Goal: Check status

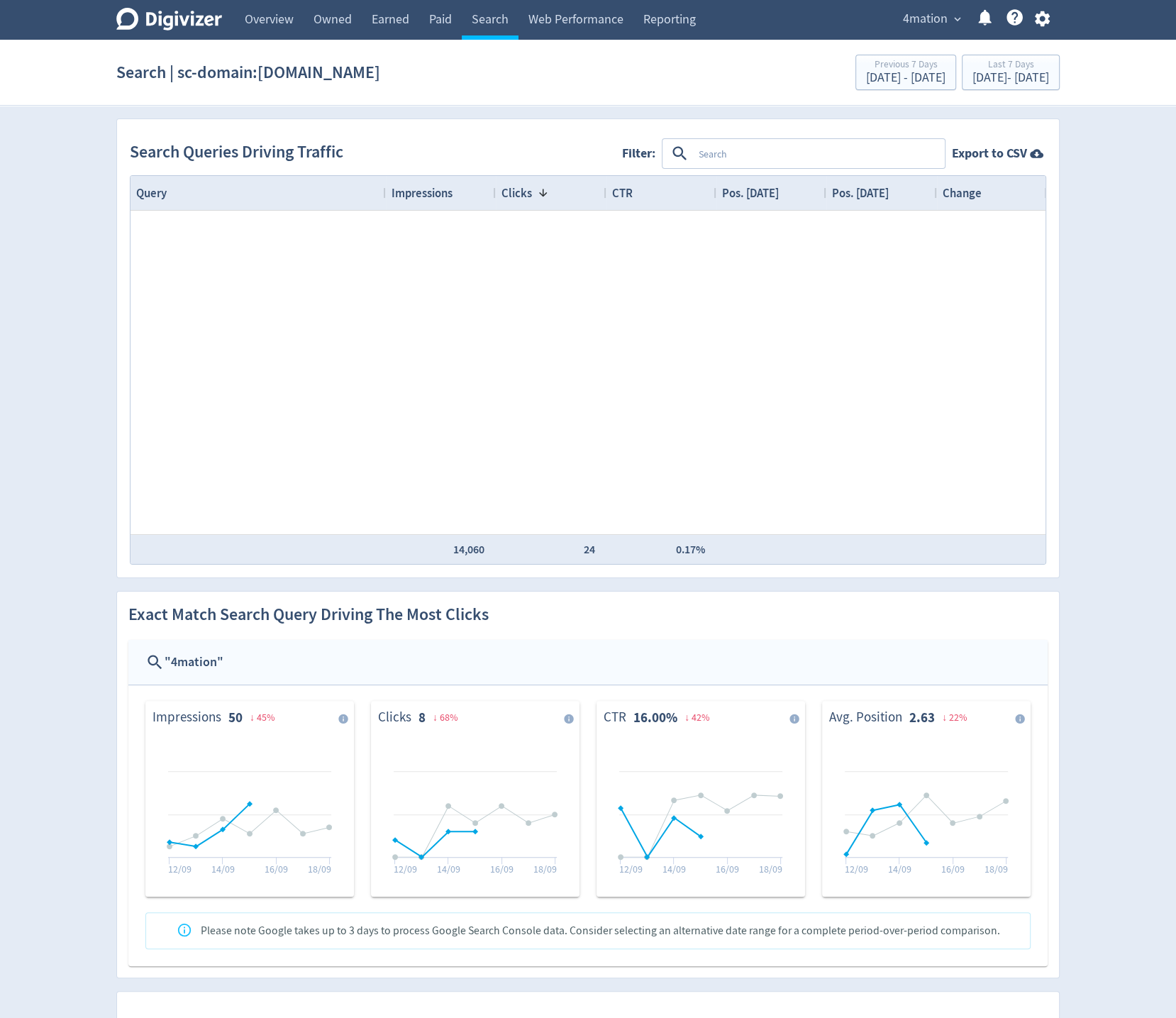
scroll to position [3523, 0]
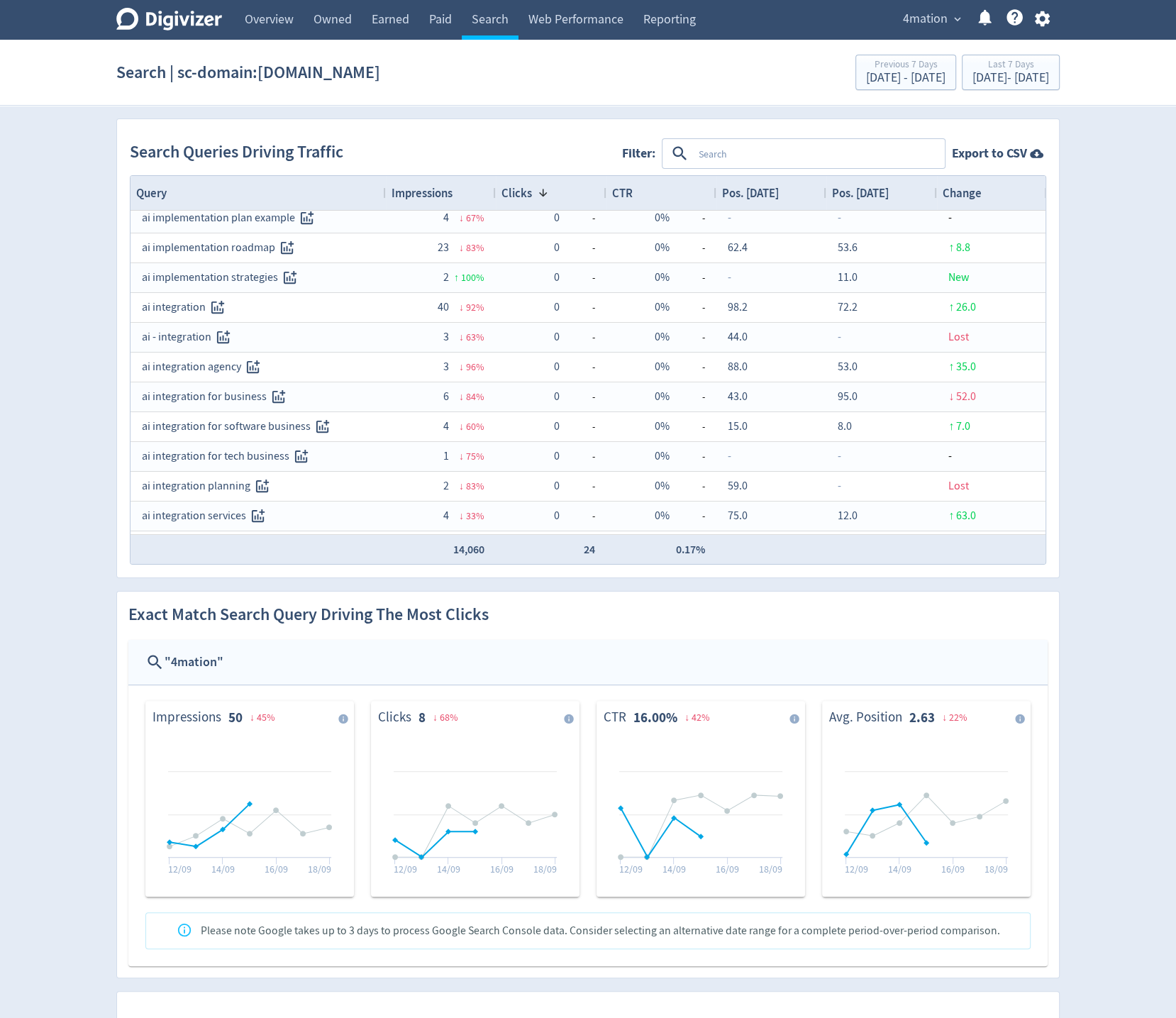
click at [169, 27] on icon at bounding box center [169, 19] width 106 height 23
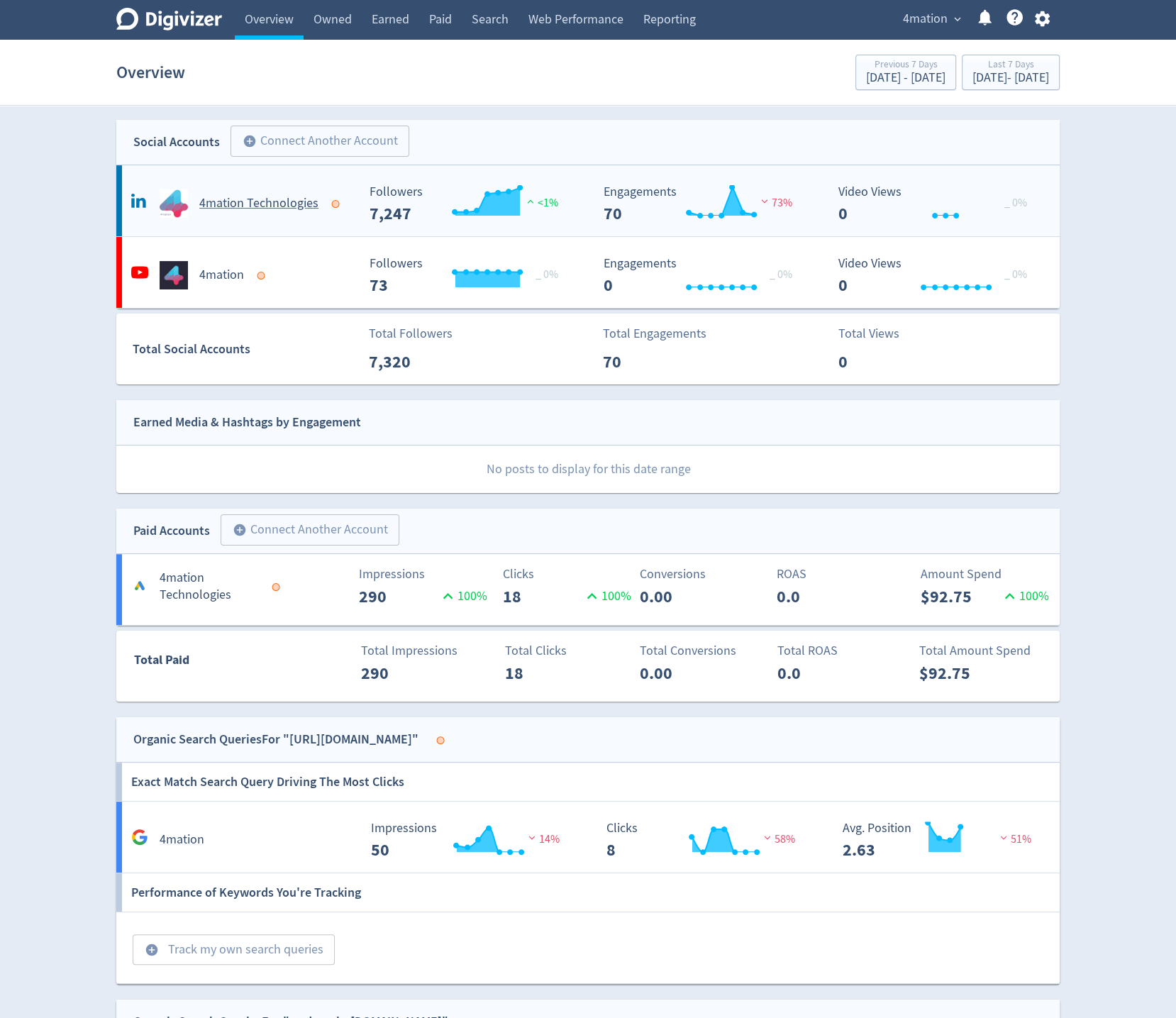
click at [259, 201] on h5 "4mation Technologies" at bounding box center [259, 203] width 119 height 17
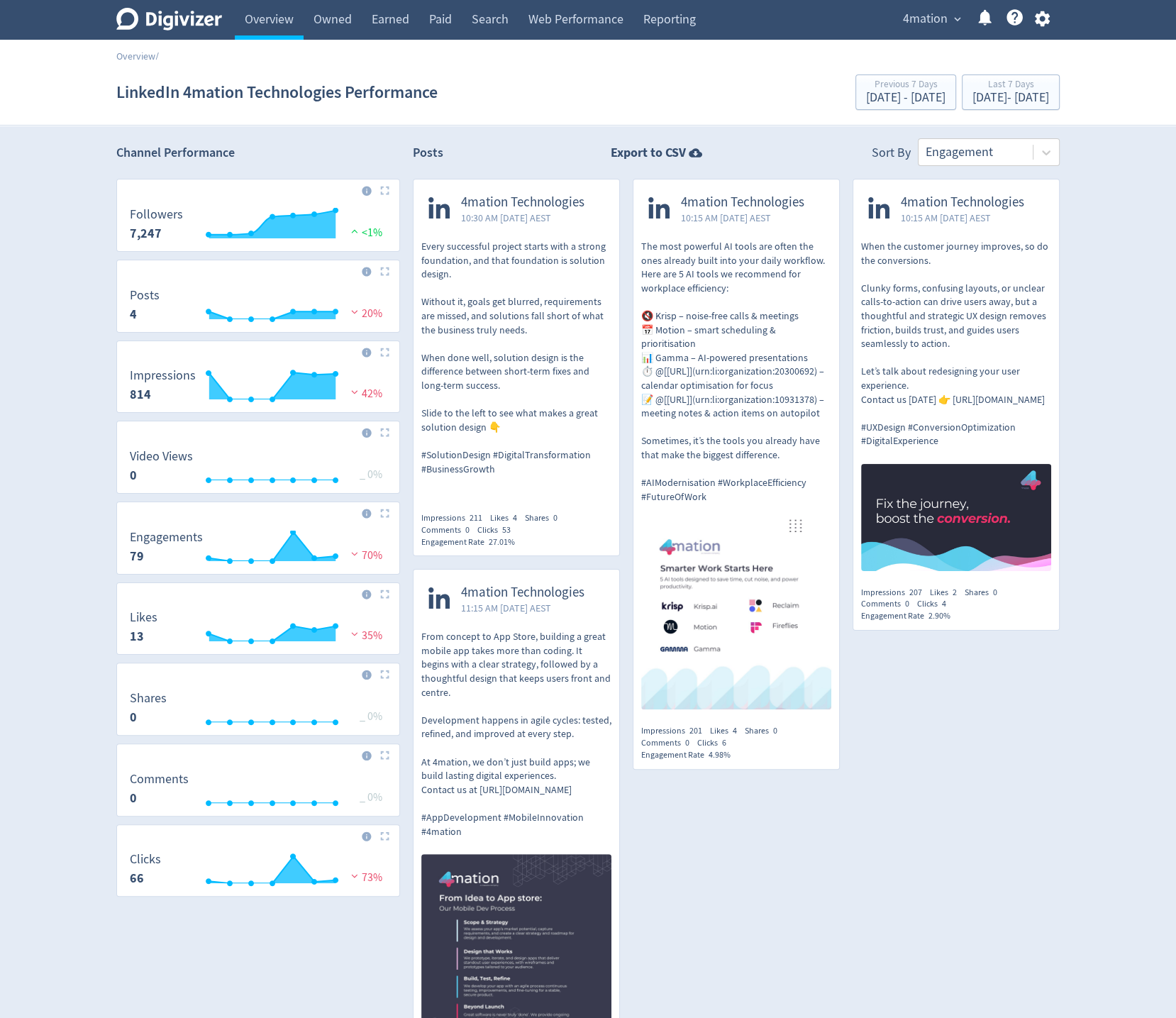
click at [480, 157] on div "Posts Export to CSV Sort By Engagement" at bounding box center [736, 152] width 647 height 28
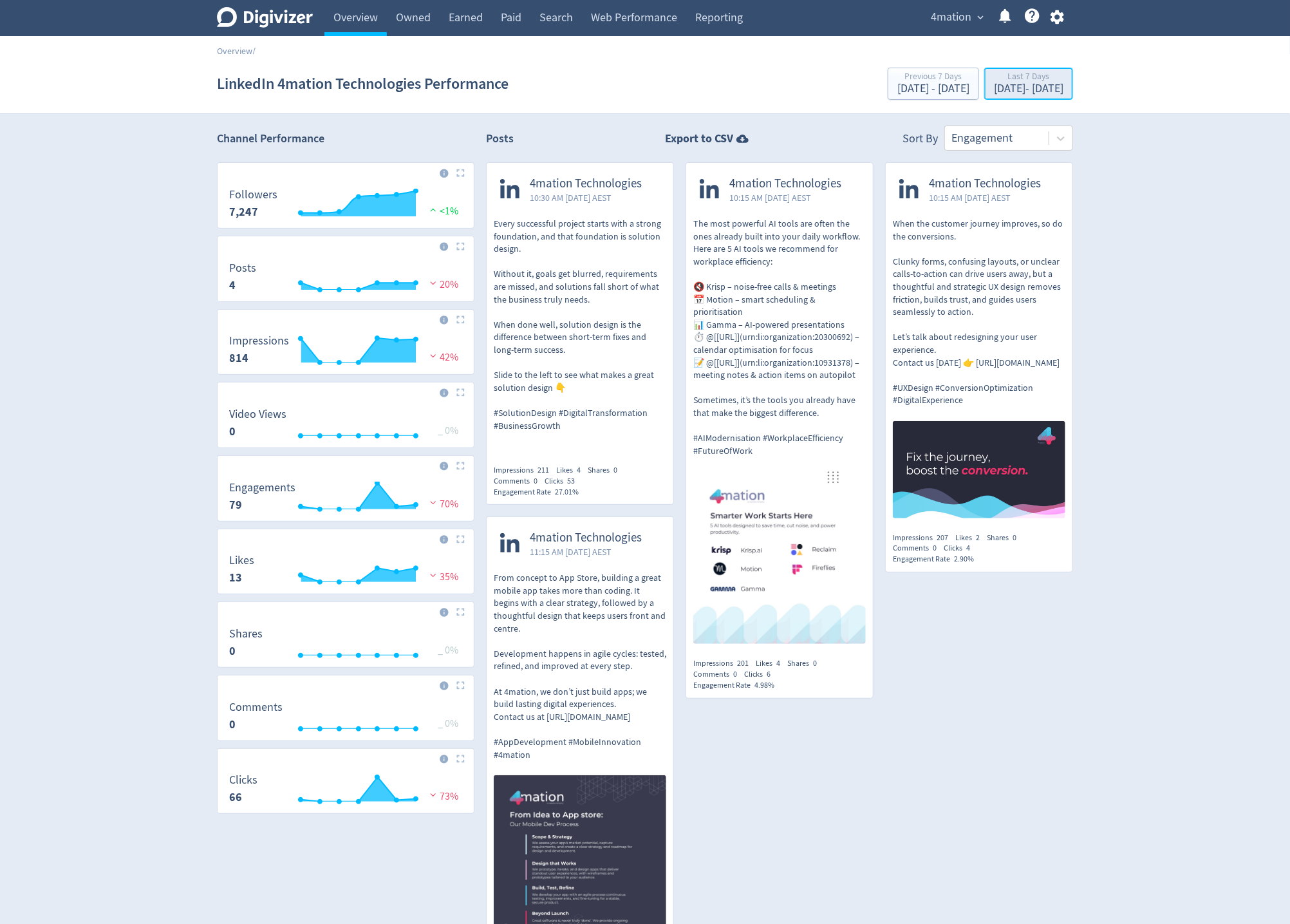
click at [994, 90] on div "[DATE] - [DATE]" at bounding box center [1029, 89] width 69 height 12
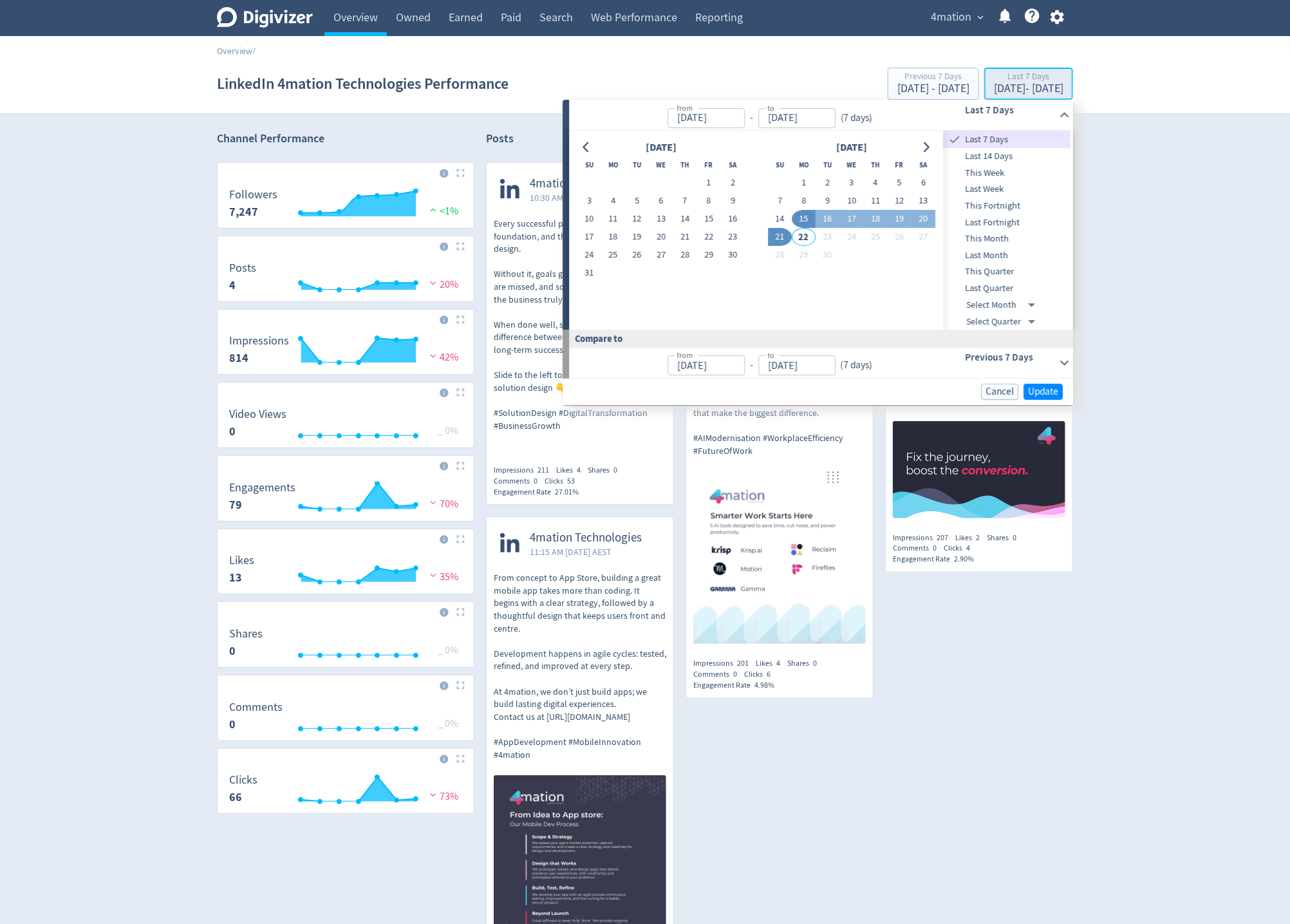
type input "[DATE]"
click at [1067, 288] on div "Digivizer Logo [PERSON_NAME] Logo Overview Owned Earned Paid Search Web Perform…" at bounding box center [645, 559] width 1290 height 1119
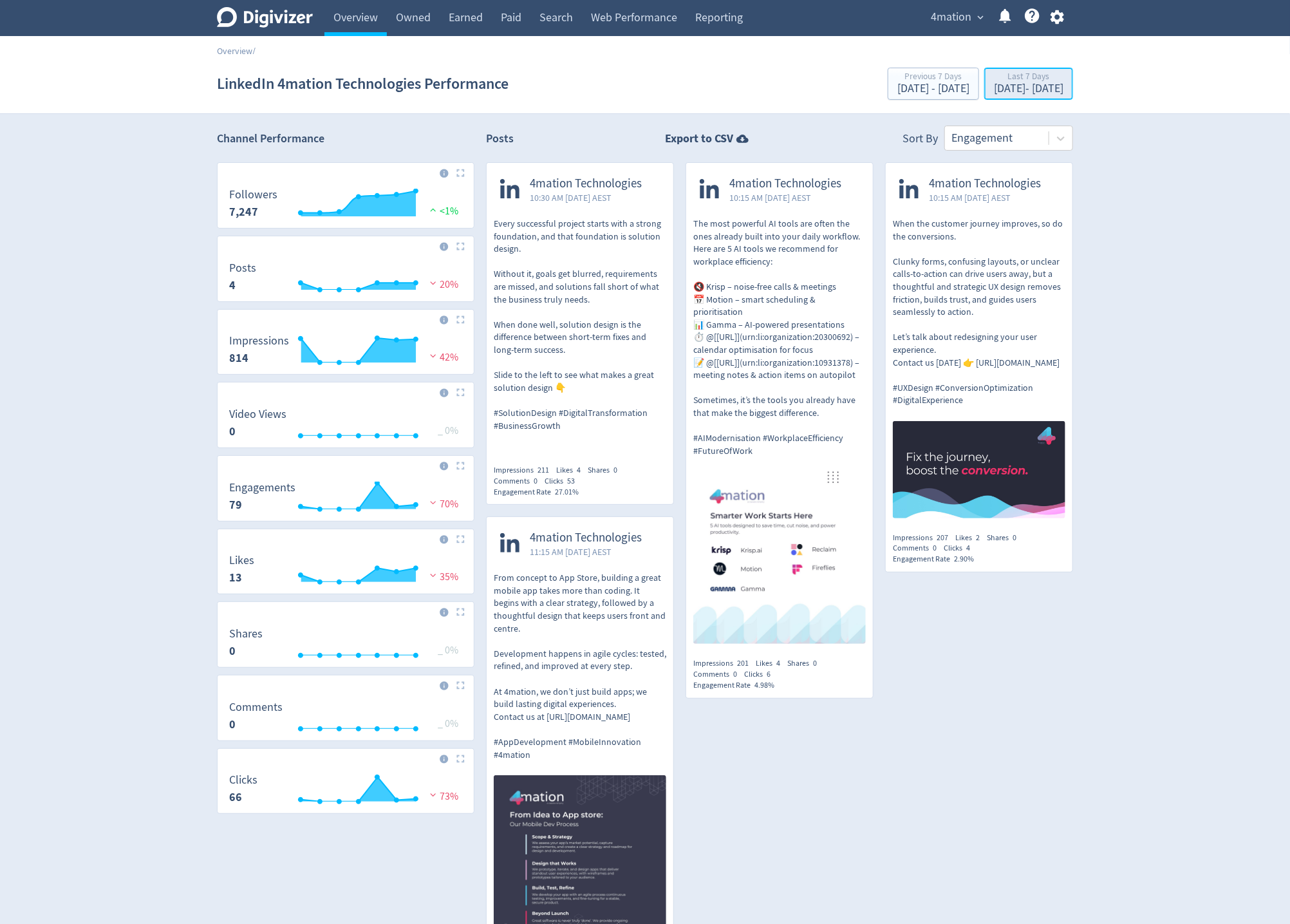
click at [1021, 90] on div "[DATE] - [DATE]" at bounding box center [1029, 89] width 69 height 12
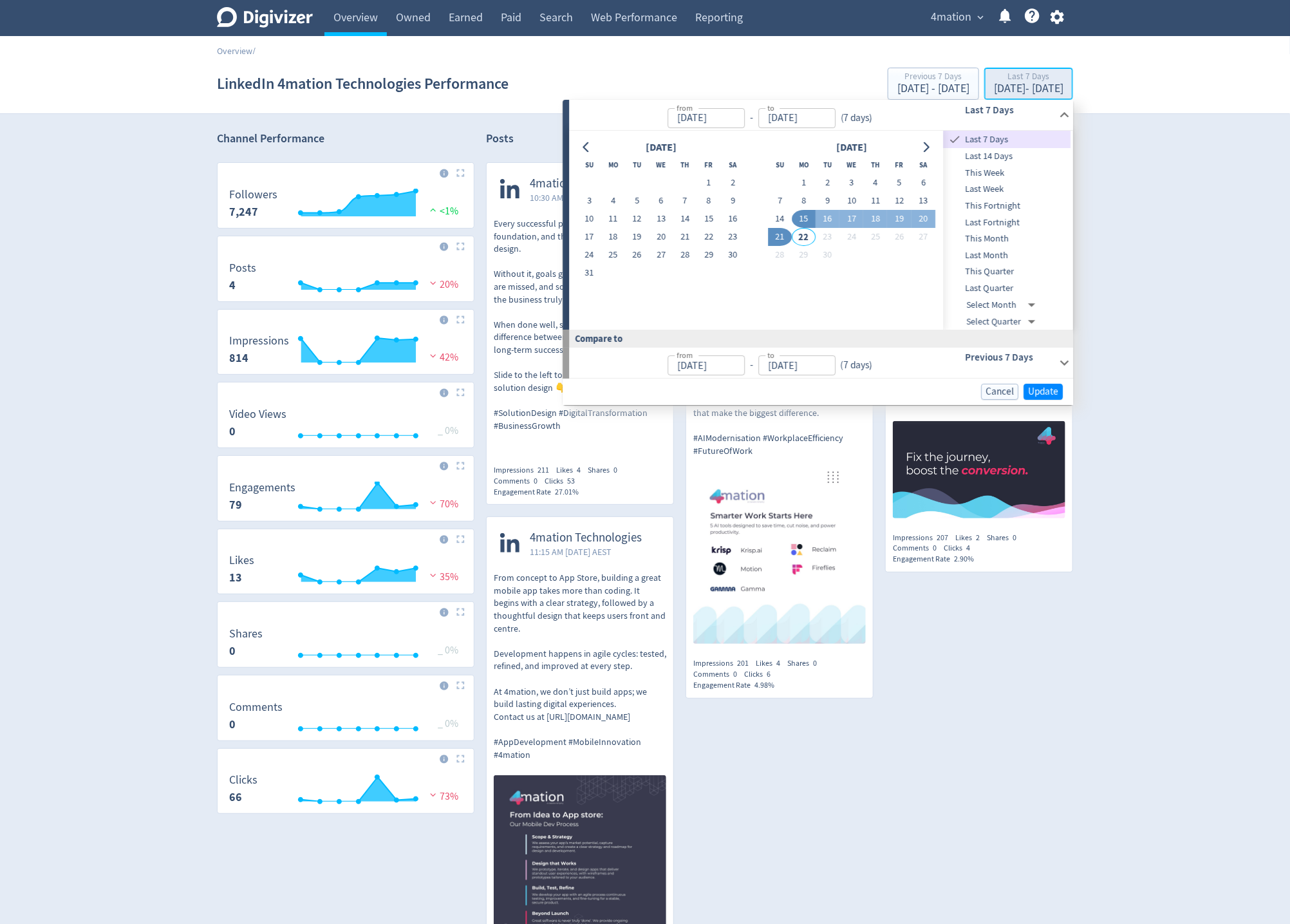
type input "[DATE]"
click at [810, 220] on button "15" at bounding box center [803, 219] width 24 height 18
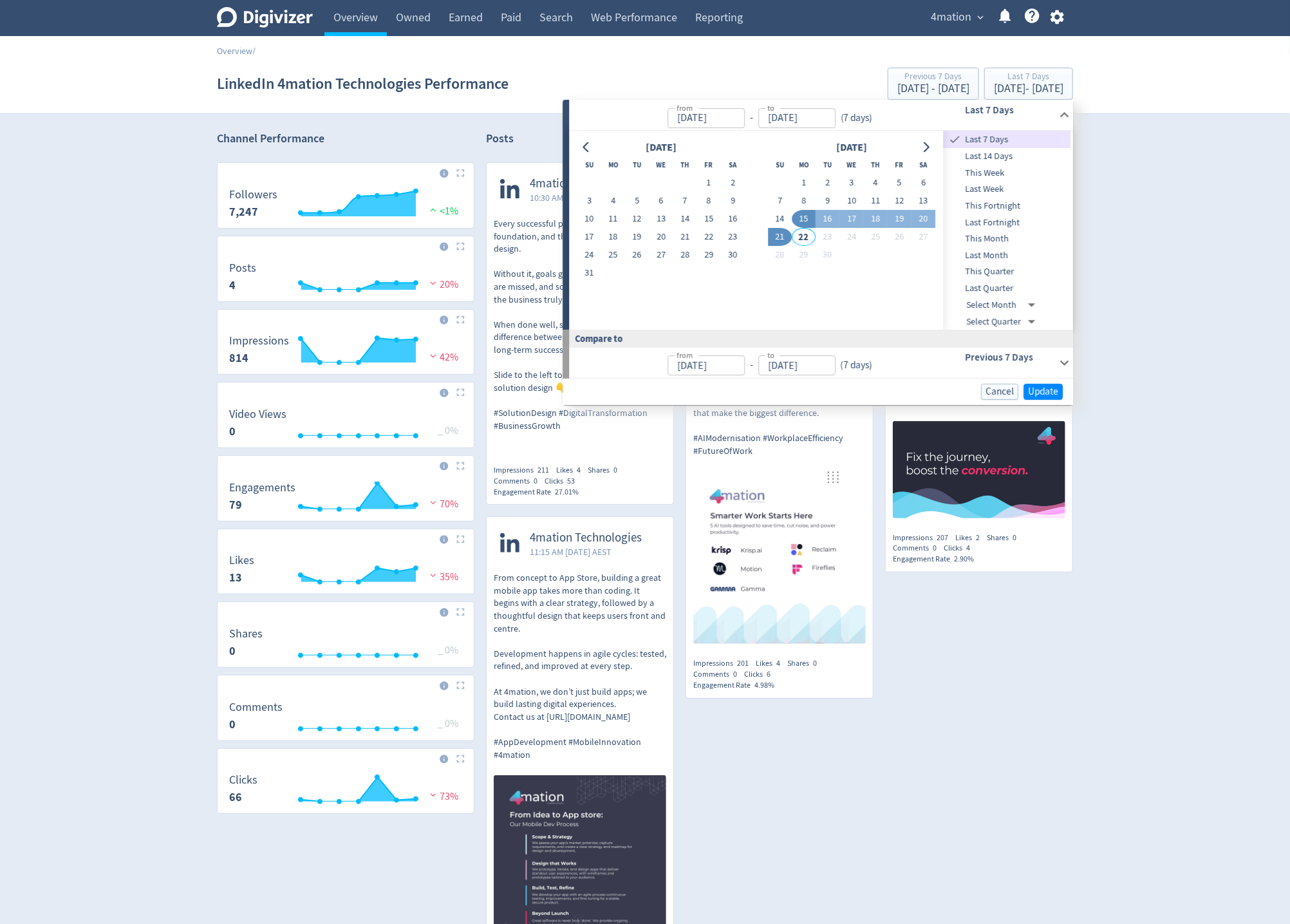
type input "[DATE]"
click at [782, 234] on button "21" at bounding box center [779, 236] width 24 height 18
type input "[DATE]"
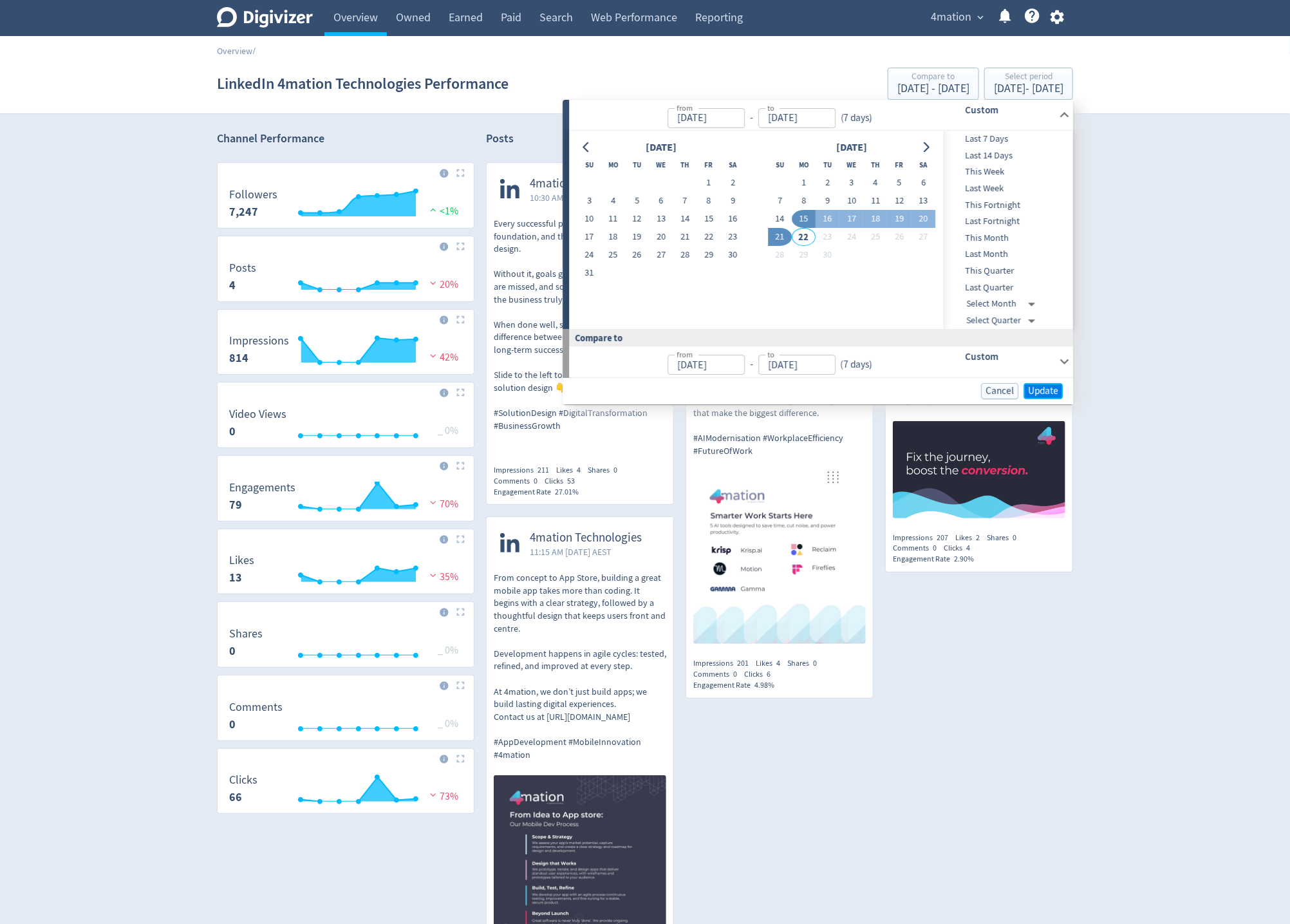
click at [1049, 387] on span "Update" at bounding box center [1043, 391] width 30 height 9
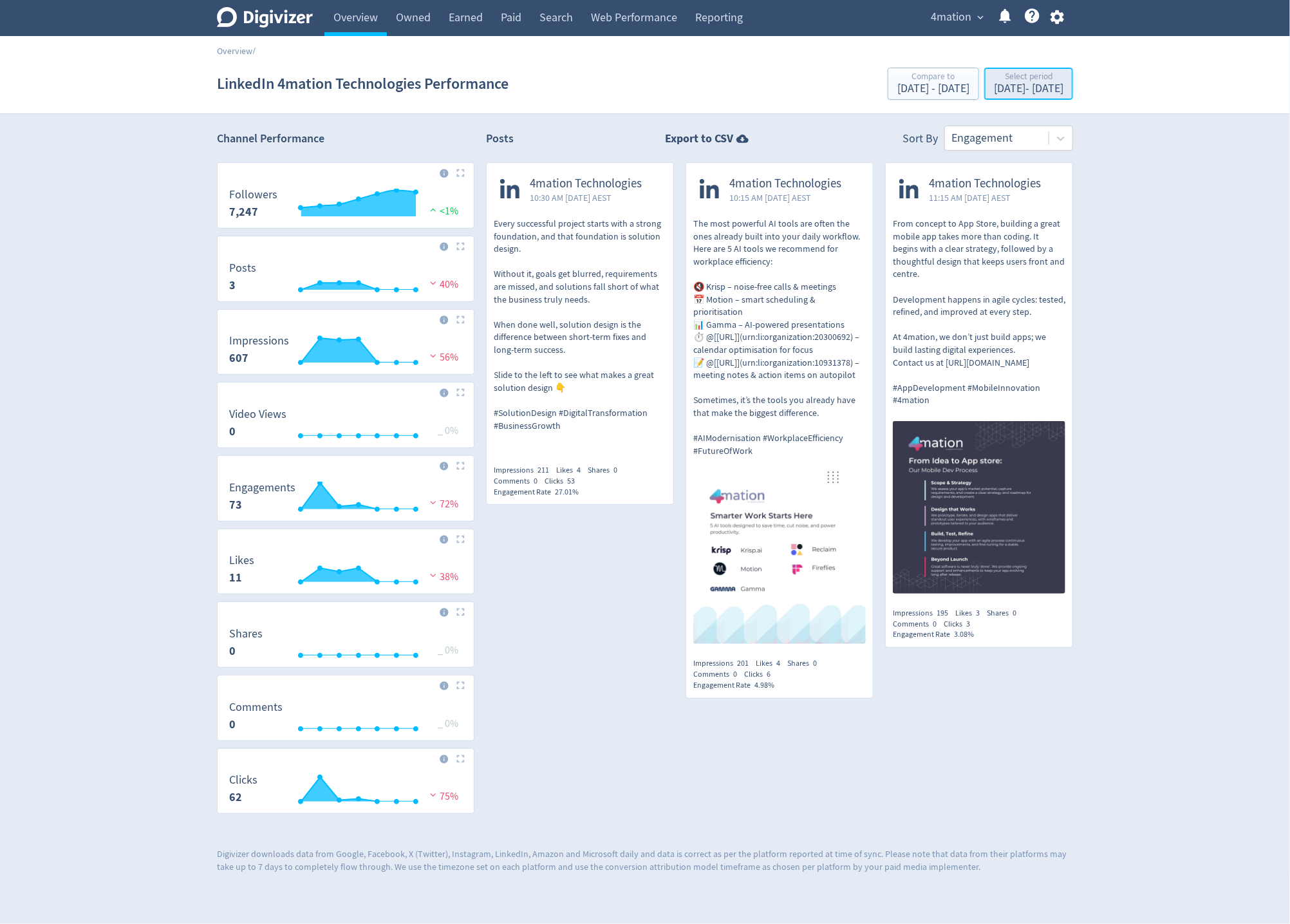
click at [1007, 87] on div "[DATE] - [DATE]" at bounding box center [1029, 89] width 69 height 12
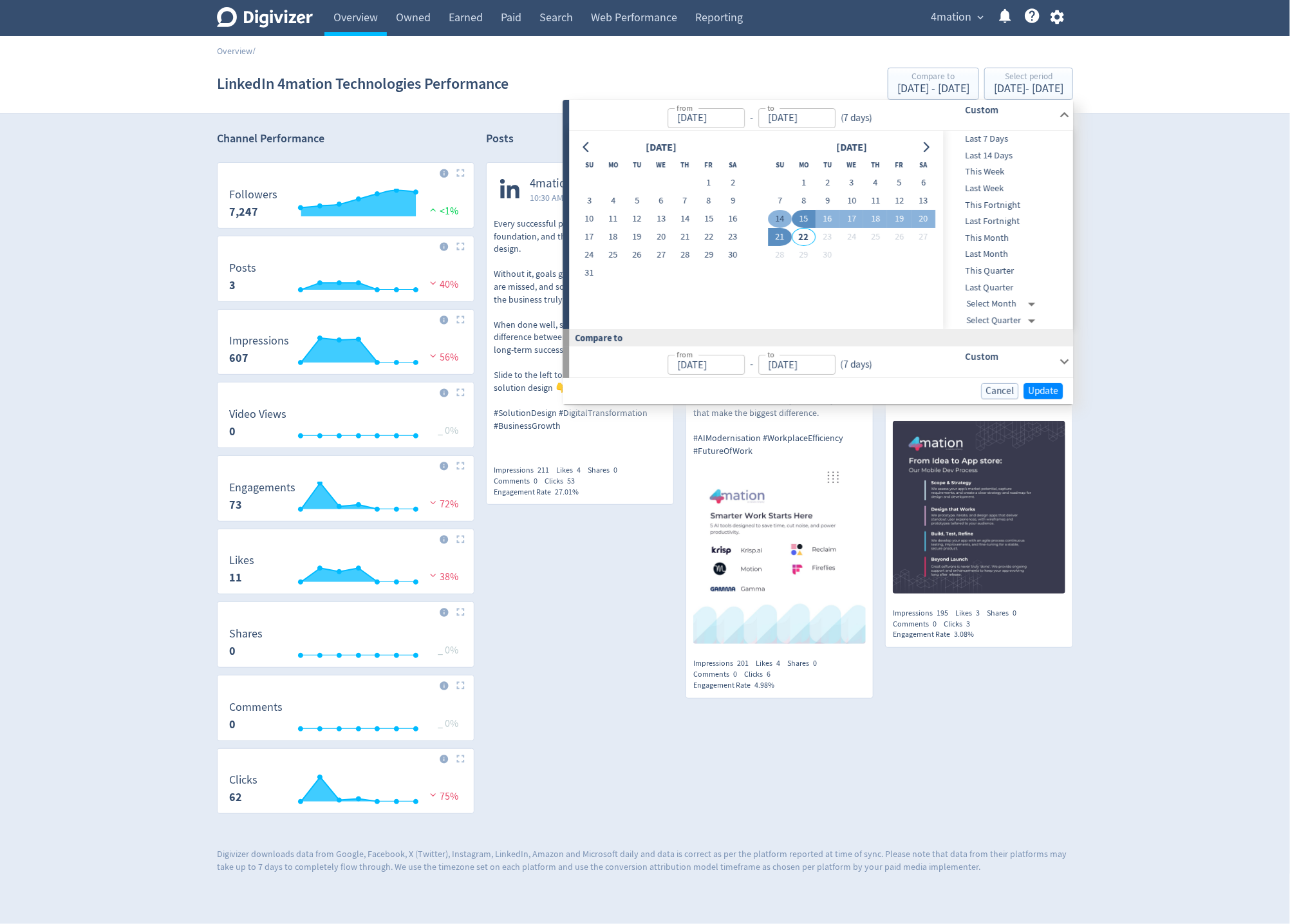
click at [780, 219] on button "14" at bounding box center [779, 219] width 24 height 18
type input "[DATE]"
click at [801, 202] on button "8" at bounding box center [803, 201] width 24 height 18
type input "[DATE]"
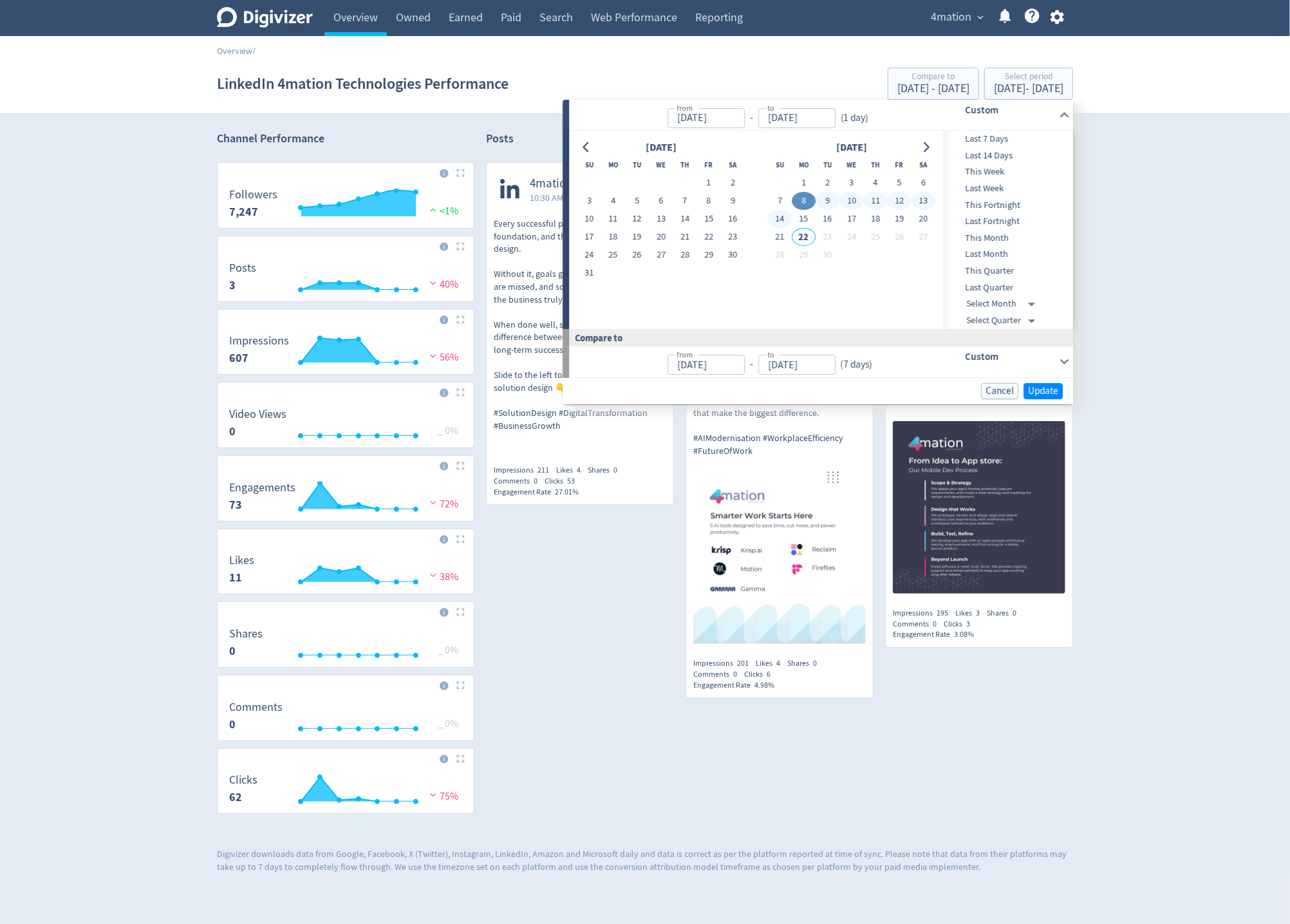
click at [778, 219] on button "14" at bounding box center [779, 219] width 24 height 18
type input "[DATE]"
click at [1041, 391] on span "Update" at bounding box center [1043, 391] width 30 height 9
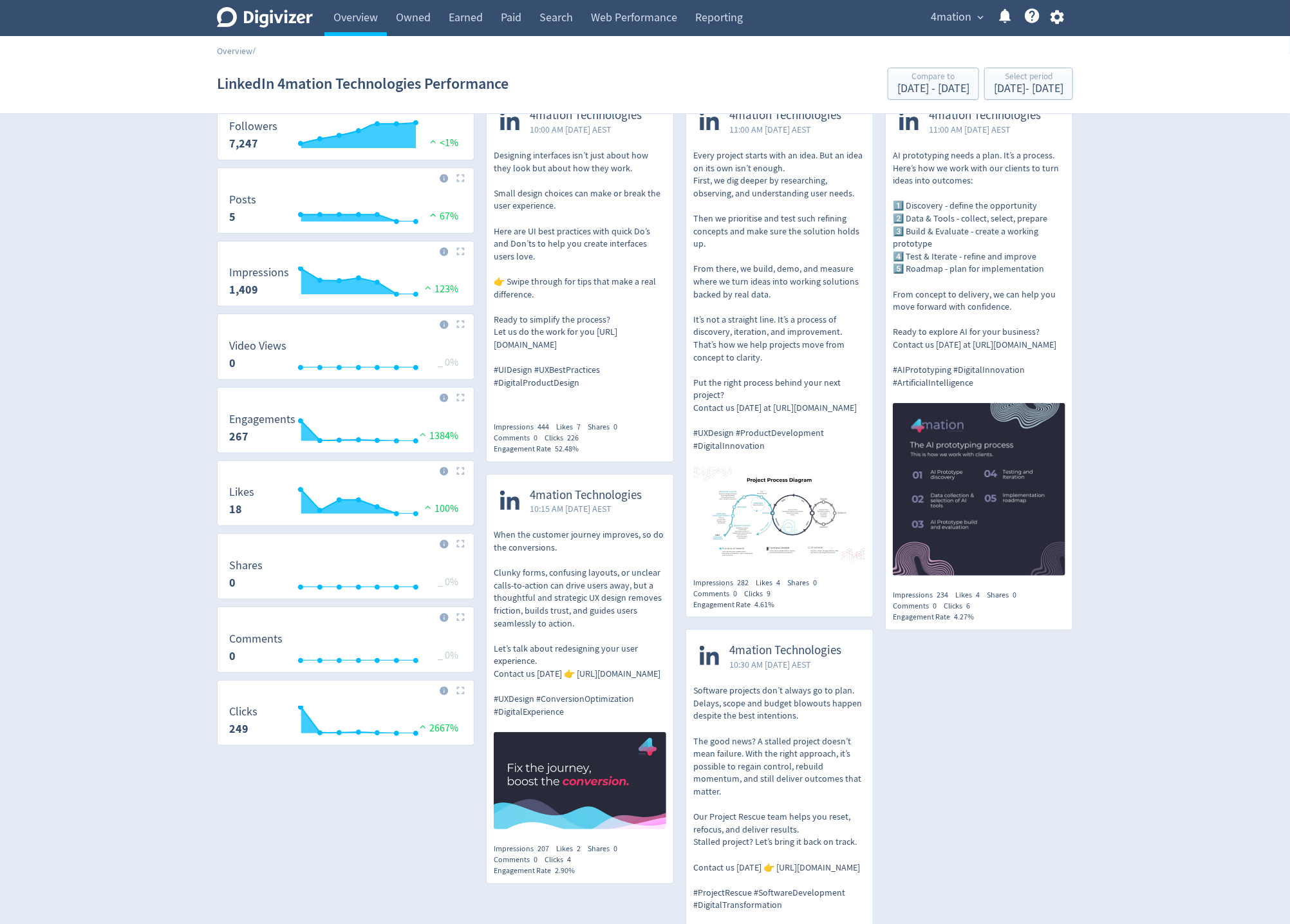
scroll to position [71, 0]
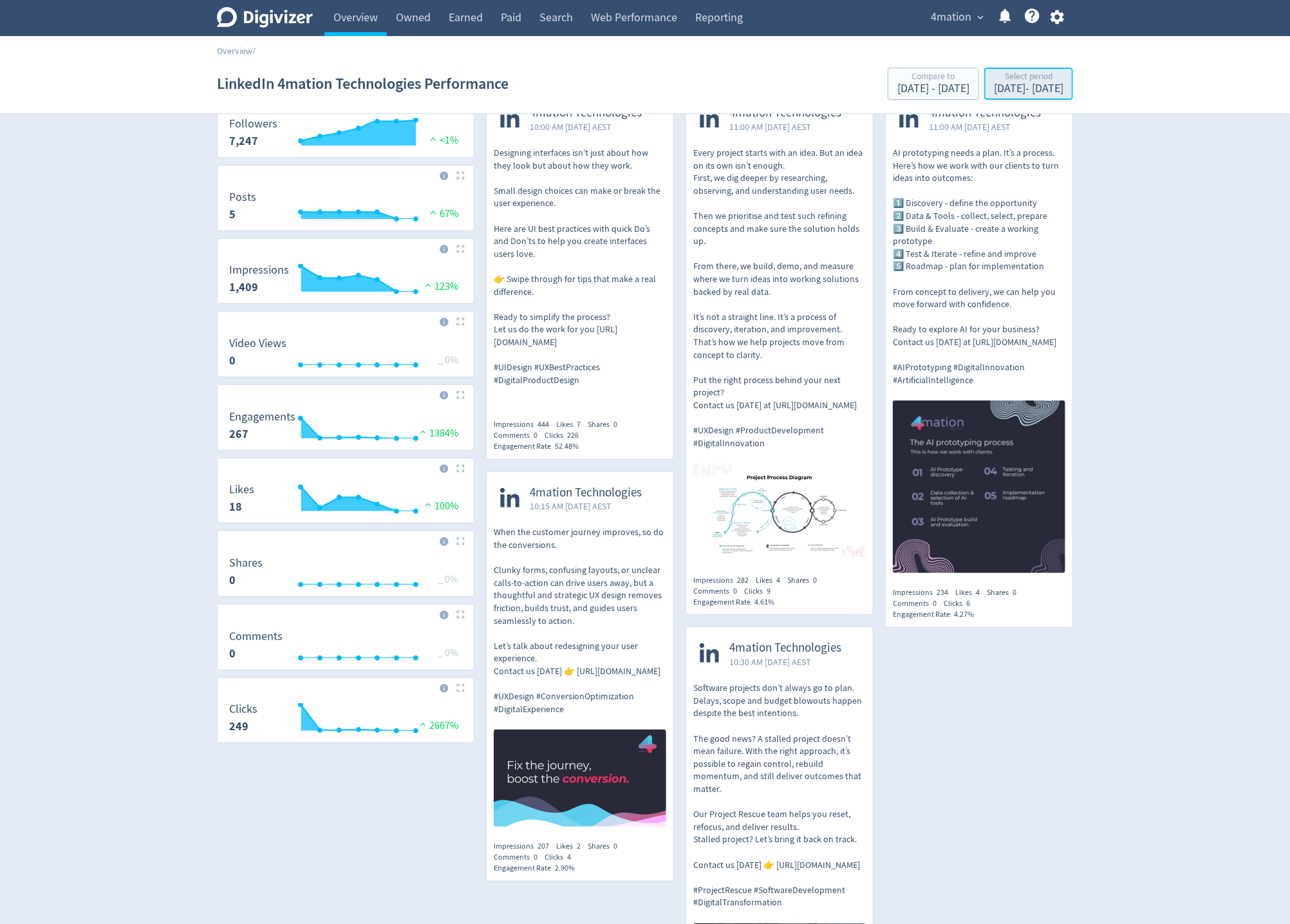
drag, startPoint x: 995, startPoint y: 86, endPoint x: 992, endPoint y: 96, distance: 10.4
click at [995, 86] on div "[DATE] - [DATE]" at bounding box center [1029, 89] width 69 height 12
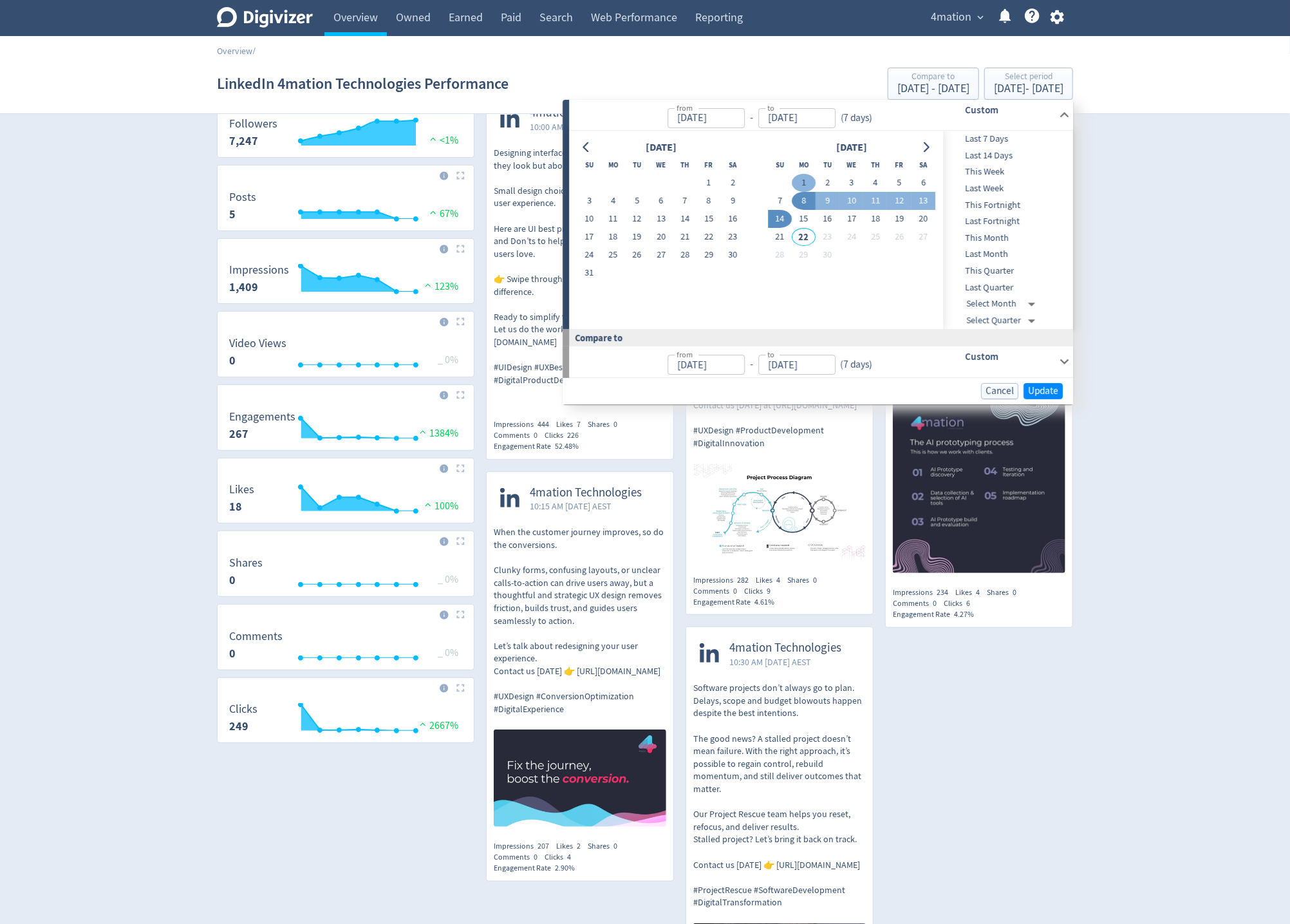
click at [804, 186] on button "1" at bounding box center [803, 183] width 24 height 18
type input "[DATE]"
drag, startPoint x: 781, startPoint y: 199, endPoint x: 854, endPoint y: 233, distance: 80.5
click at [781, 199] on button "7" at bounding box center [779, 201] width 24 height 18
type input "[DATE]"
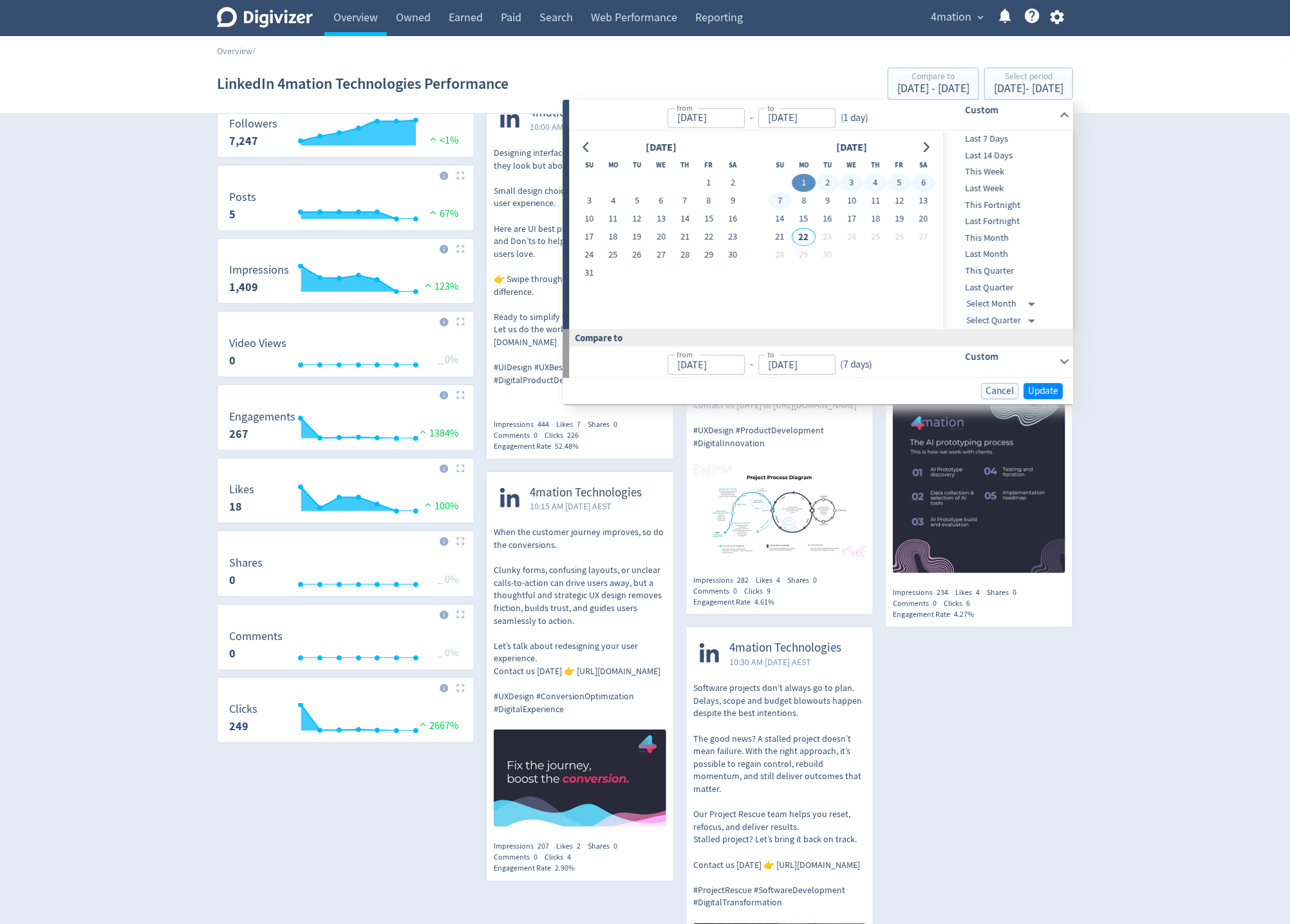
type input "[DATE]"
click at [1050, 392] on span "Update" at bounding box center [1043, 391] width 30 height 9
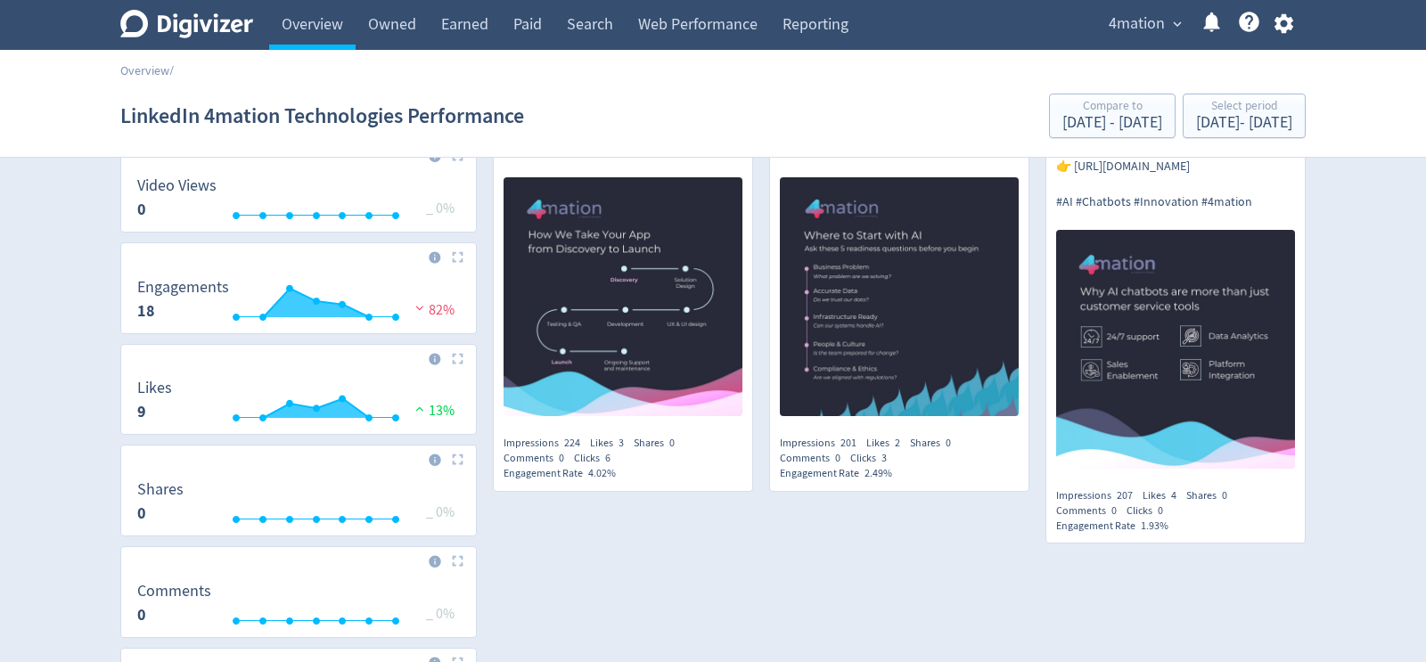
scroll to position [0, 0]
